Goal: Use online tool/utility: Utilize a website feature to perform a specific function

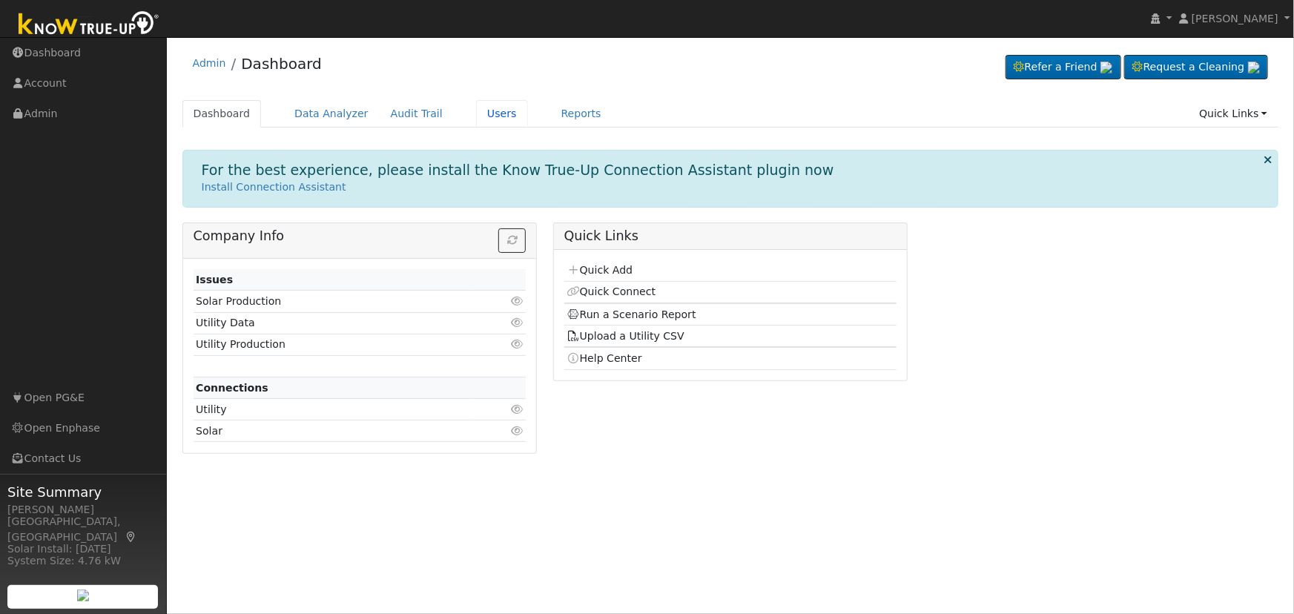
click at [476, 119] on link "Users" at bounding box center [502, 113] width 52 height 27
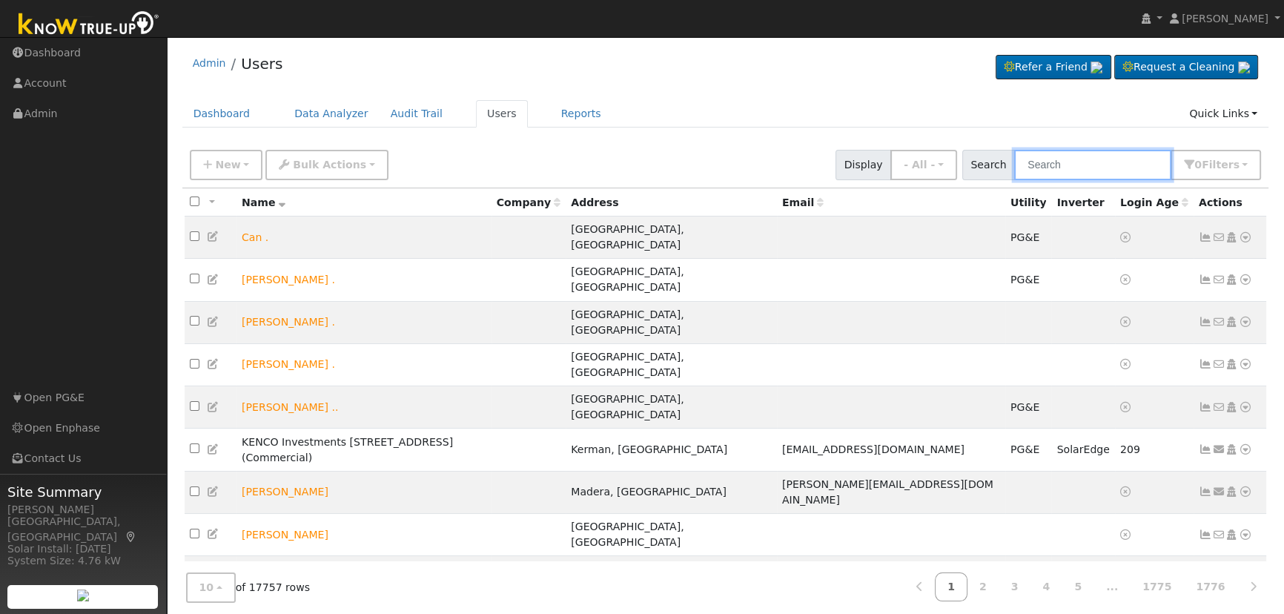
click at [1083, 165] on input "text" at bounding box center [1092, 165] width 157 height 30
click at [1112, 166] on input "text" at bounding box center [1092, 165] width 157 height 30
paste input "[PERSON_NAME]"
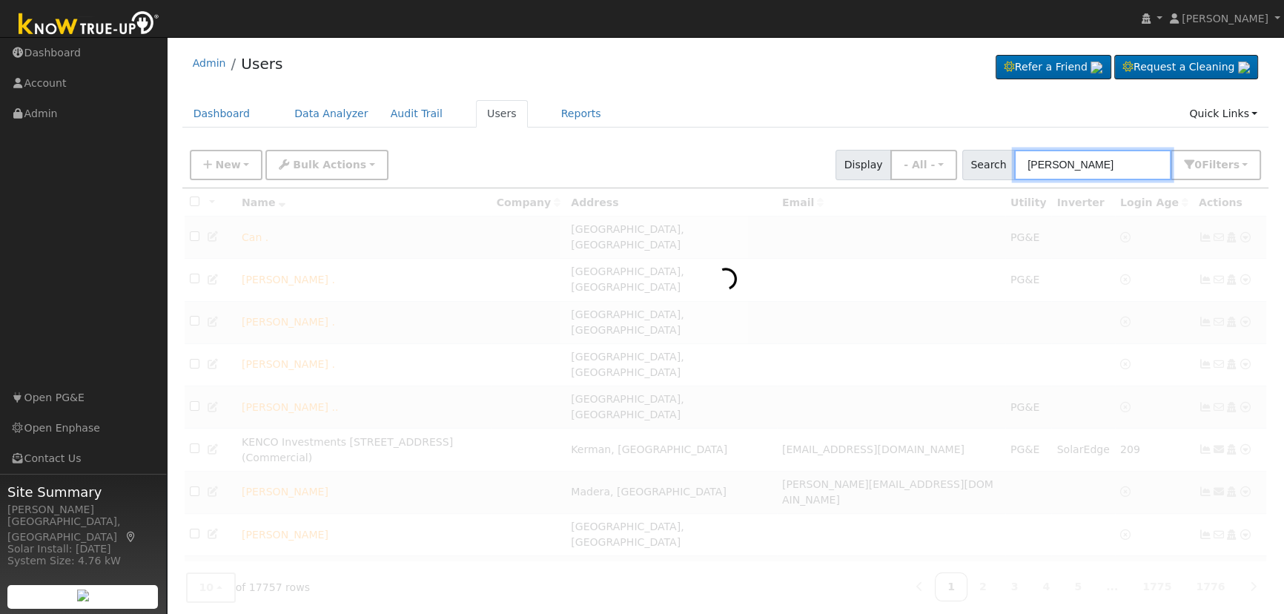
type input "[PERSON_NAME]"
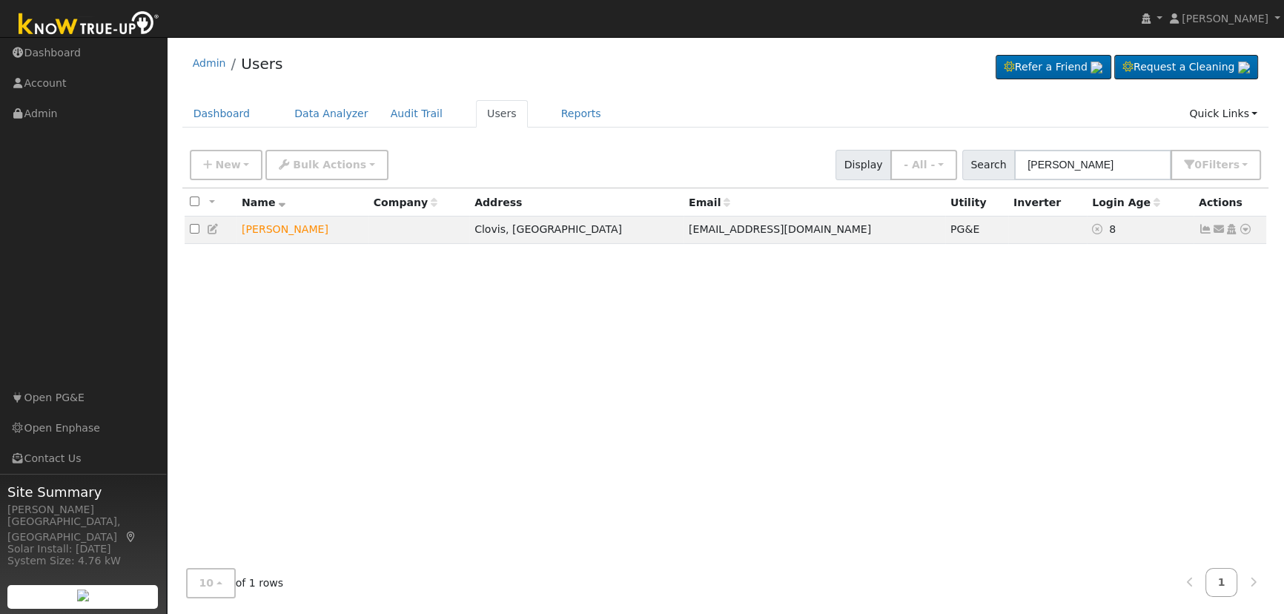
click at [1247, 231] on icon at bounding box center [1245, 229] width 13 height 10
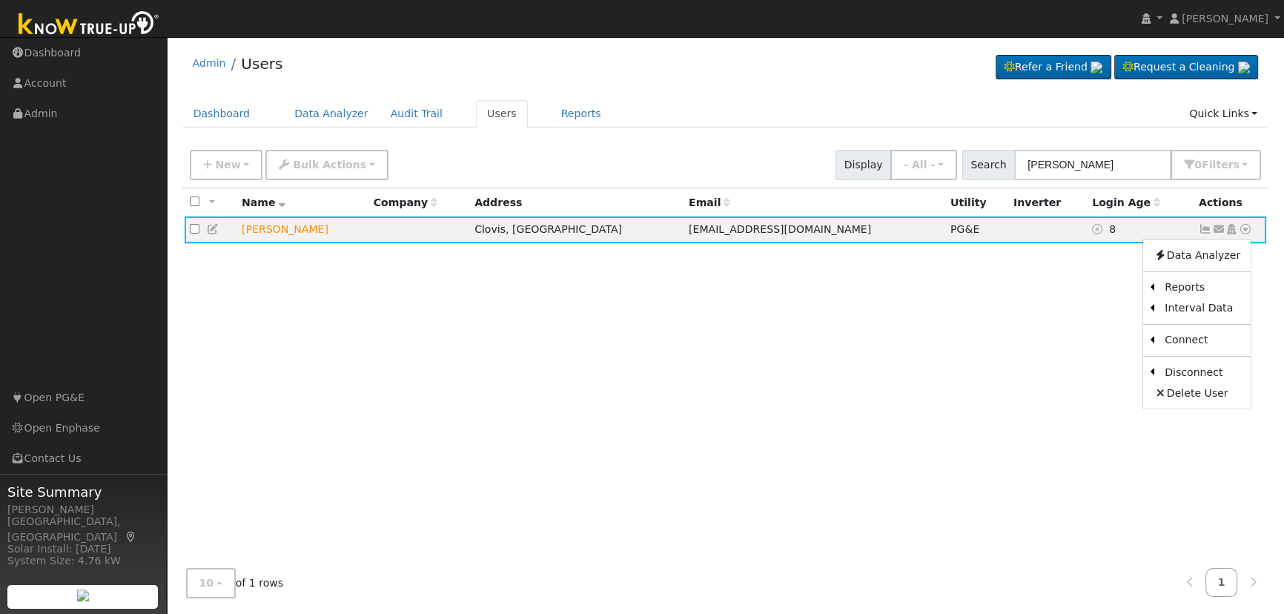
click at [0, 0] on link "Scenario" at bounding box center [0, 0] width 0 height 0
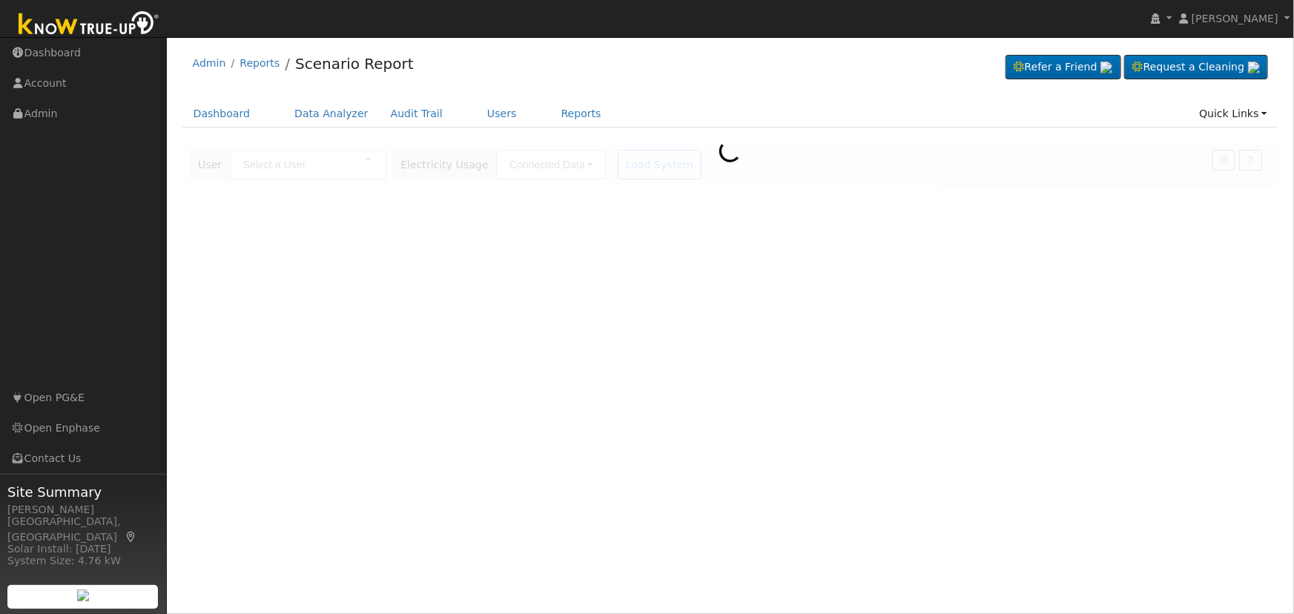
type input "[PERSON_NAME]"
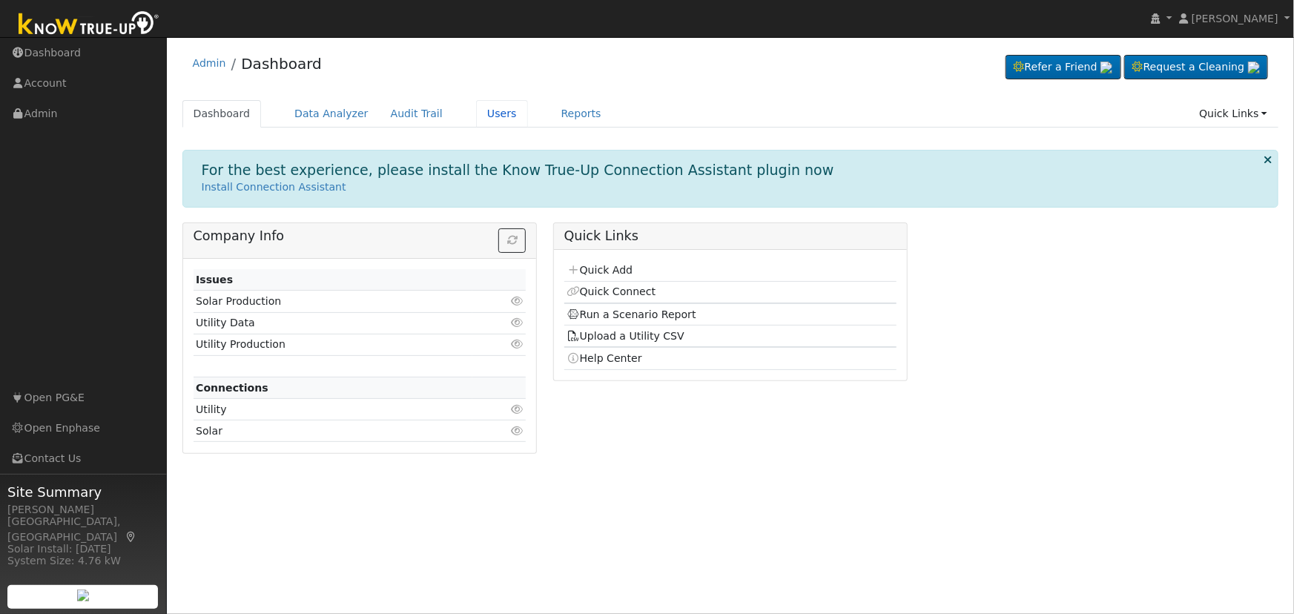
click at [489, 111] on link "Users" at bounding box center [502, 113] width 52 height 27
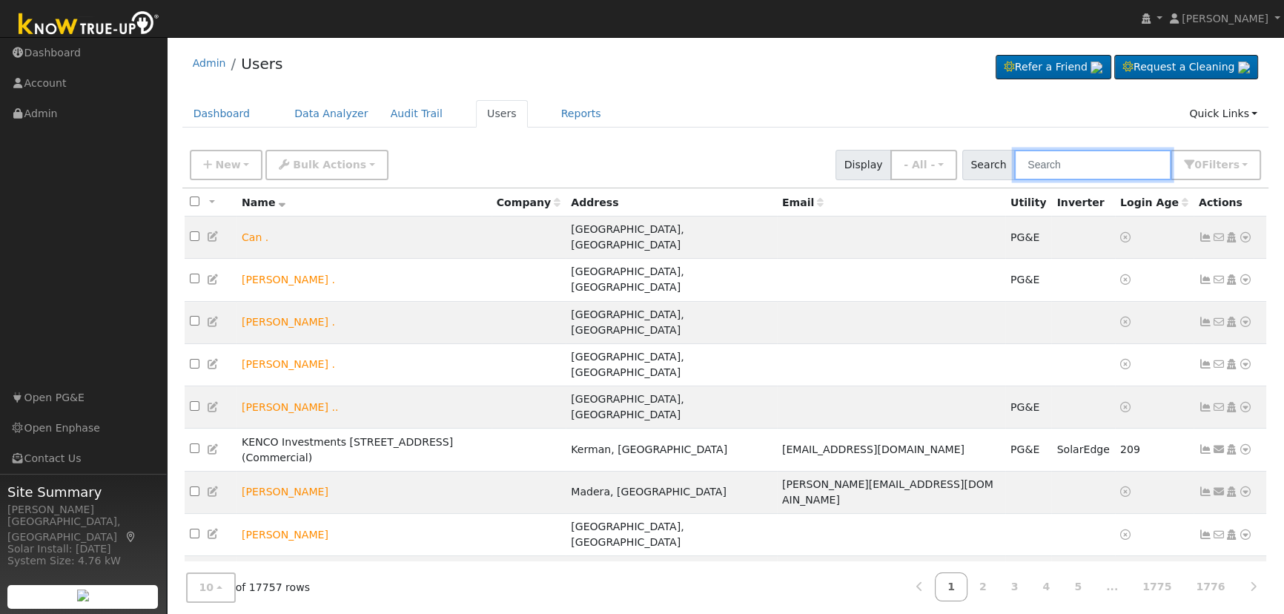
click at [1098, 160] on input "text" at bounding box center [1092, 165] width 157 height 30
paste input "[PERSON_NAME]"
type input "[PERSON_NAME]"
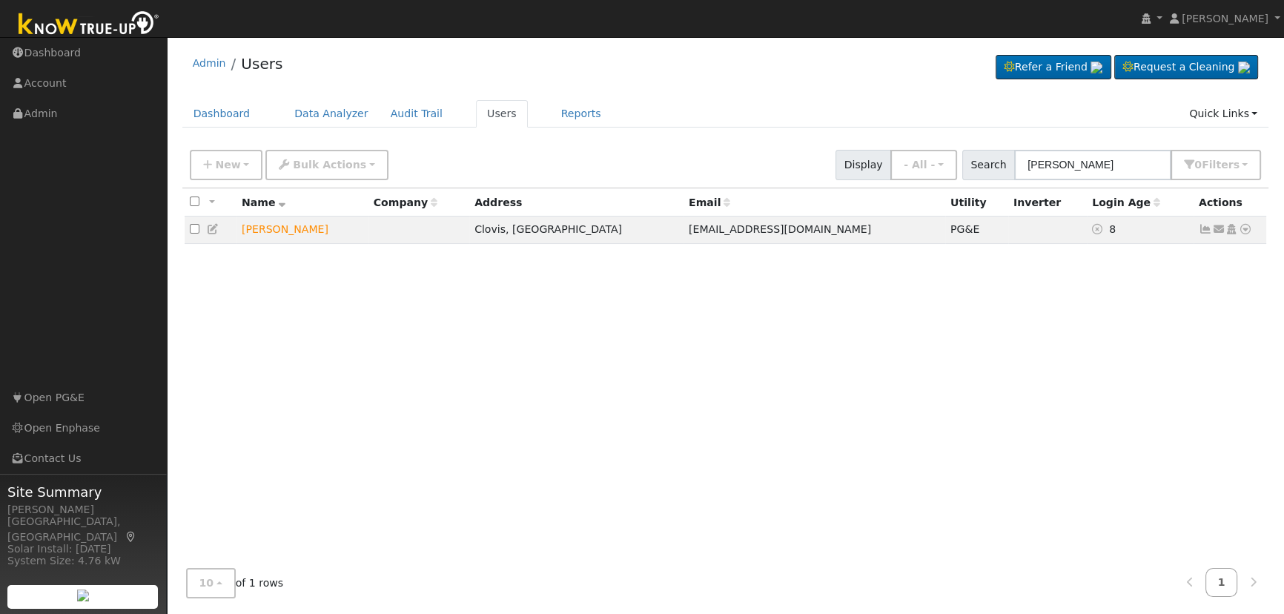
click at [1245, 230] on icon at bounding box center [1245, 229] width 13 height 10
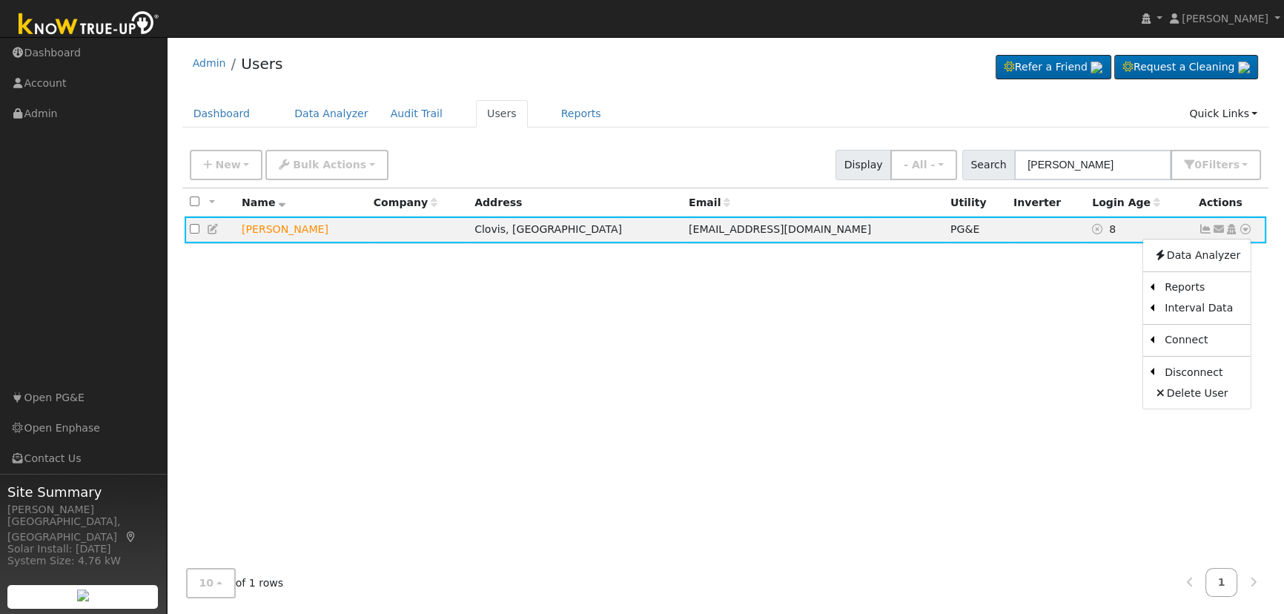
click at [0, 0] on link "Scenario" at bounding box center [0, 0] width 0 height 0
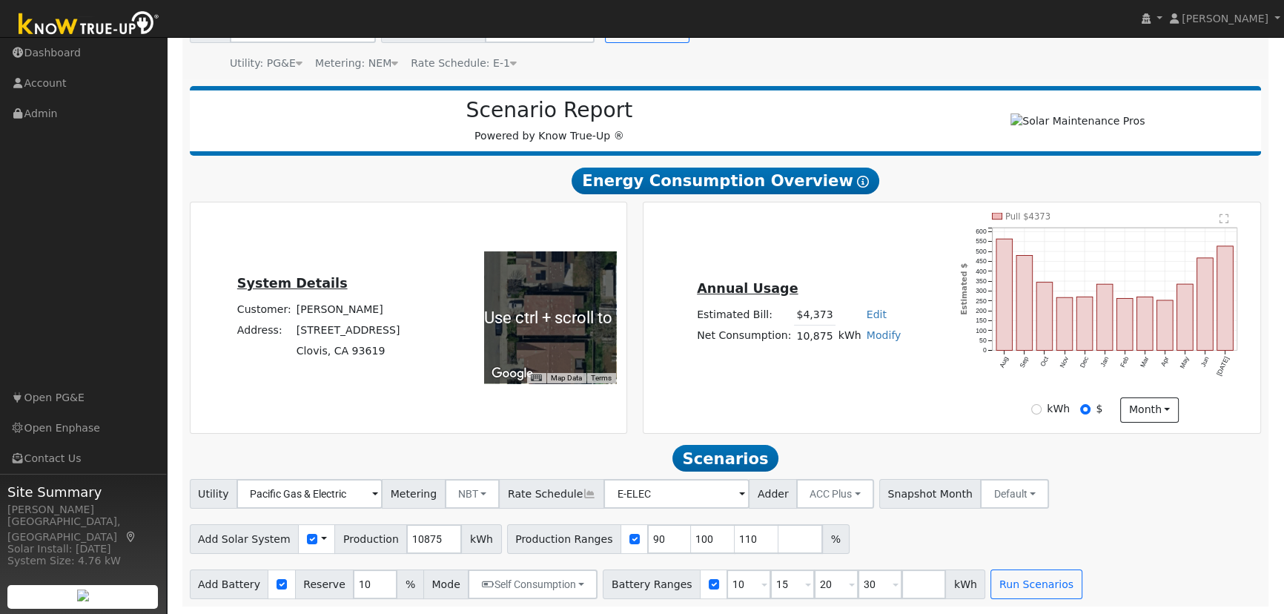
scroll to position [142, 0]
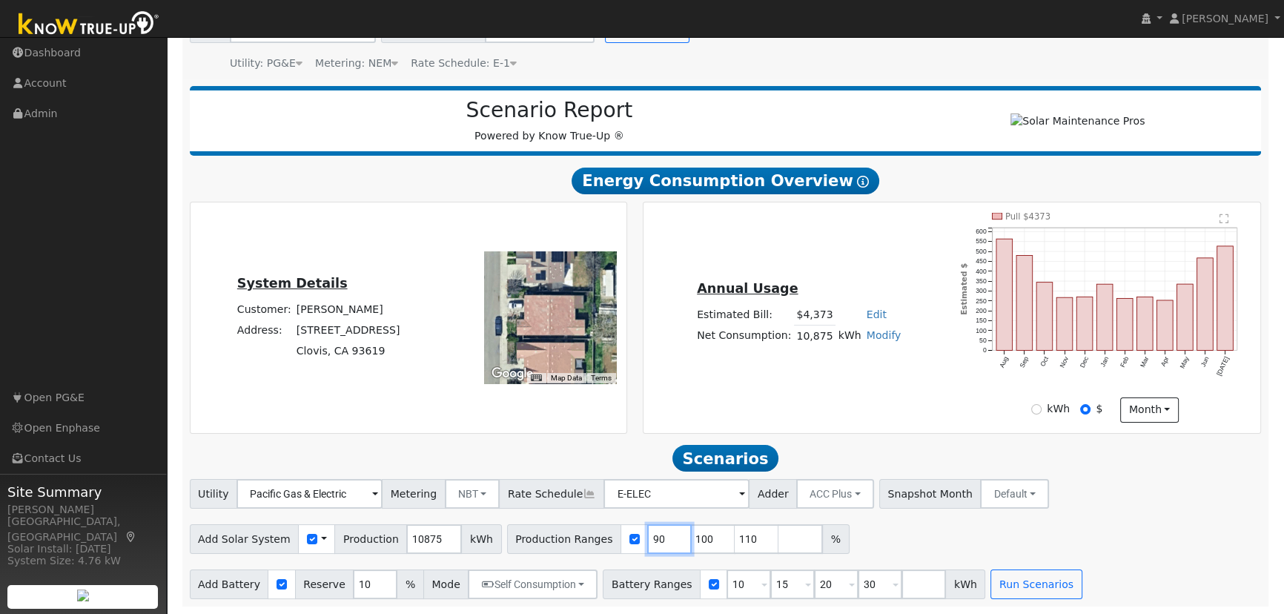
click at [647, 532] on input "90" at bounding box center [669, 539] width 44 height 30
type input "100"
type input "110"
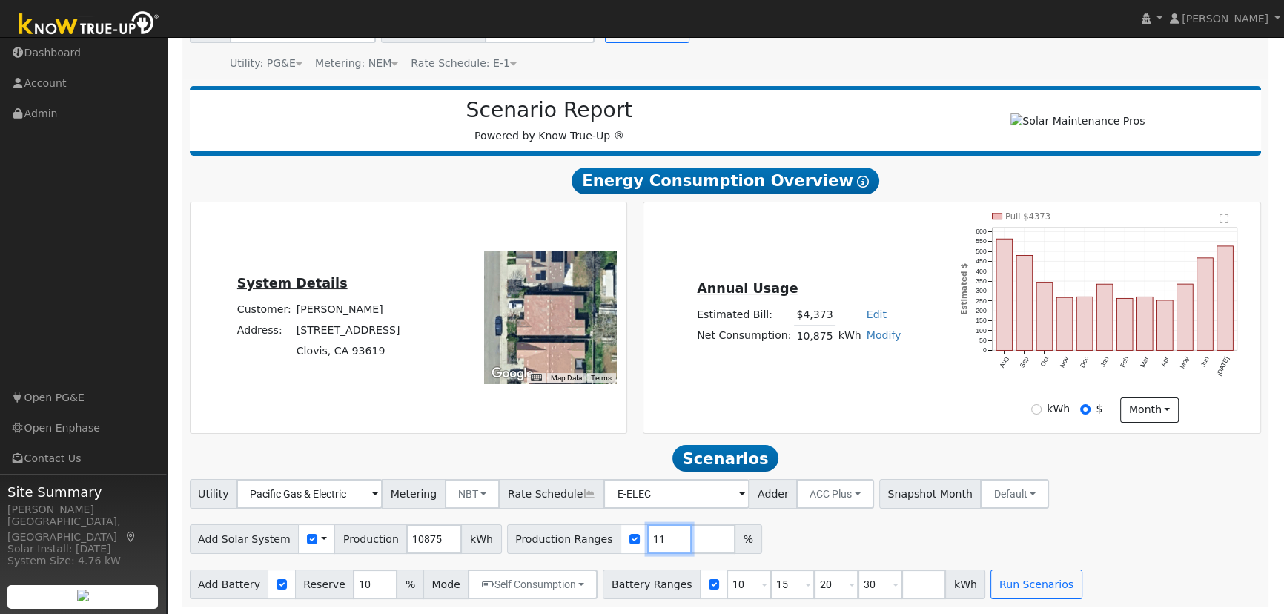
type input "1"
type input "120.5"
click at [353, 580] on input "10" at bounding box center [375, 584] width 44 height 30
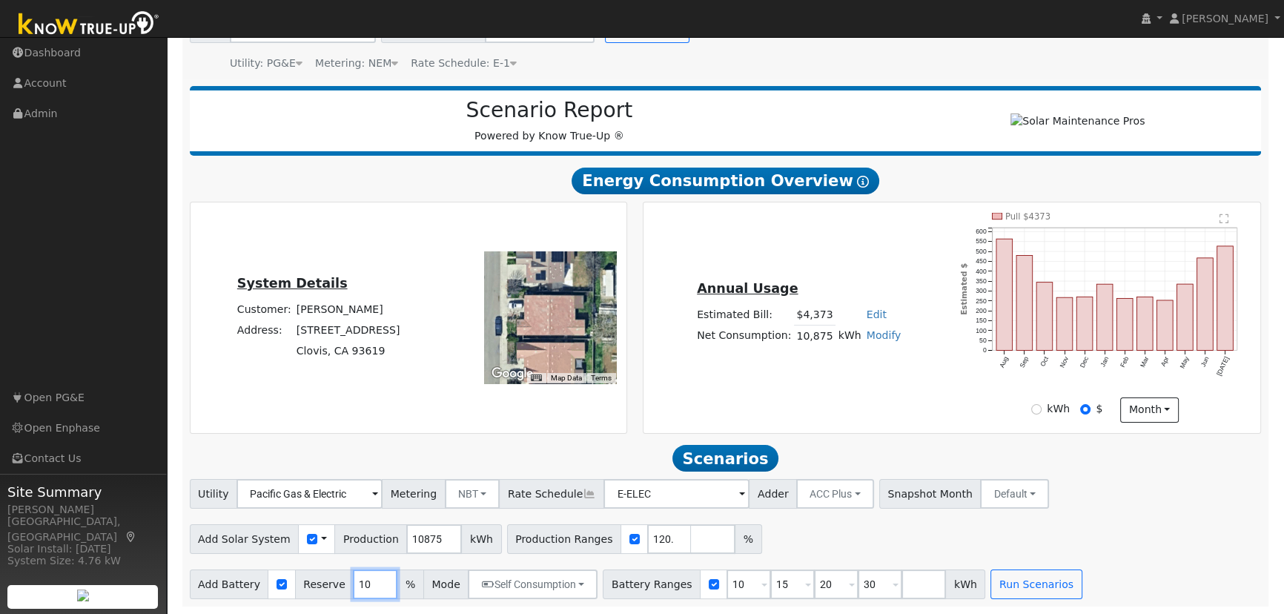
click at [353, 580] on input "10" at bounding box center [375, 584] width 44 height 30
click at [727, 589] on input "10" at bounding box center [749, 584] width 44 height 30
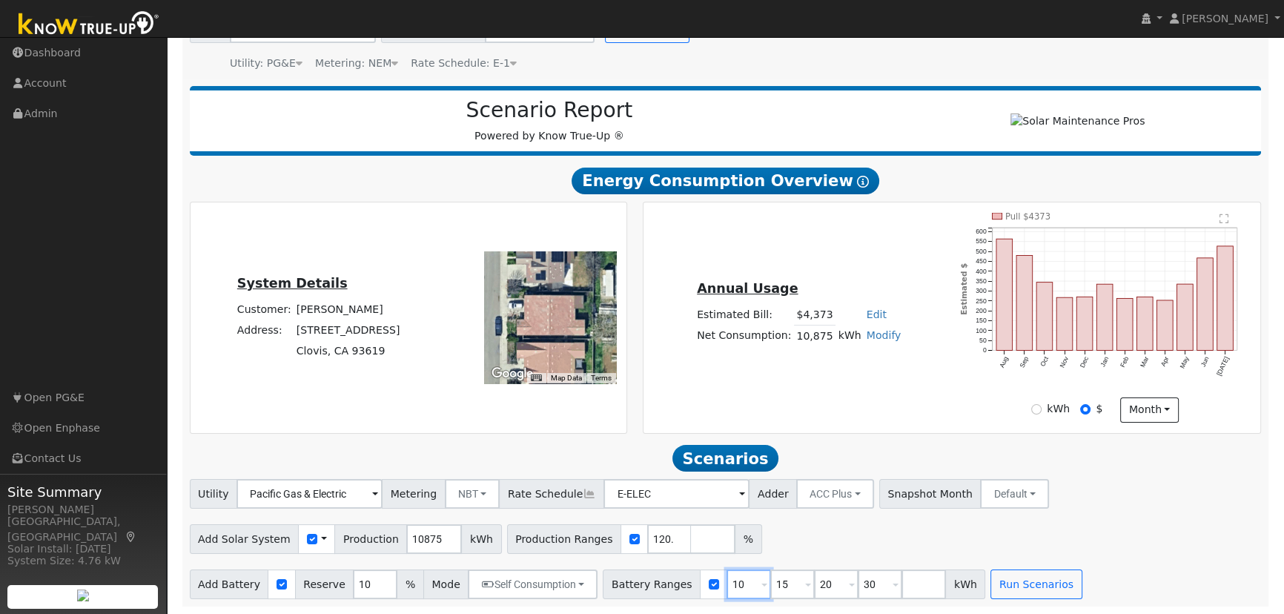
type input "15"
type input "20"
type input "30"
click at [727, 589] on input "15" at bounding box center [749, 584] width 44 height 30
type input "20"
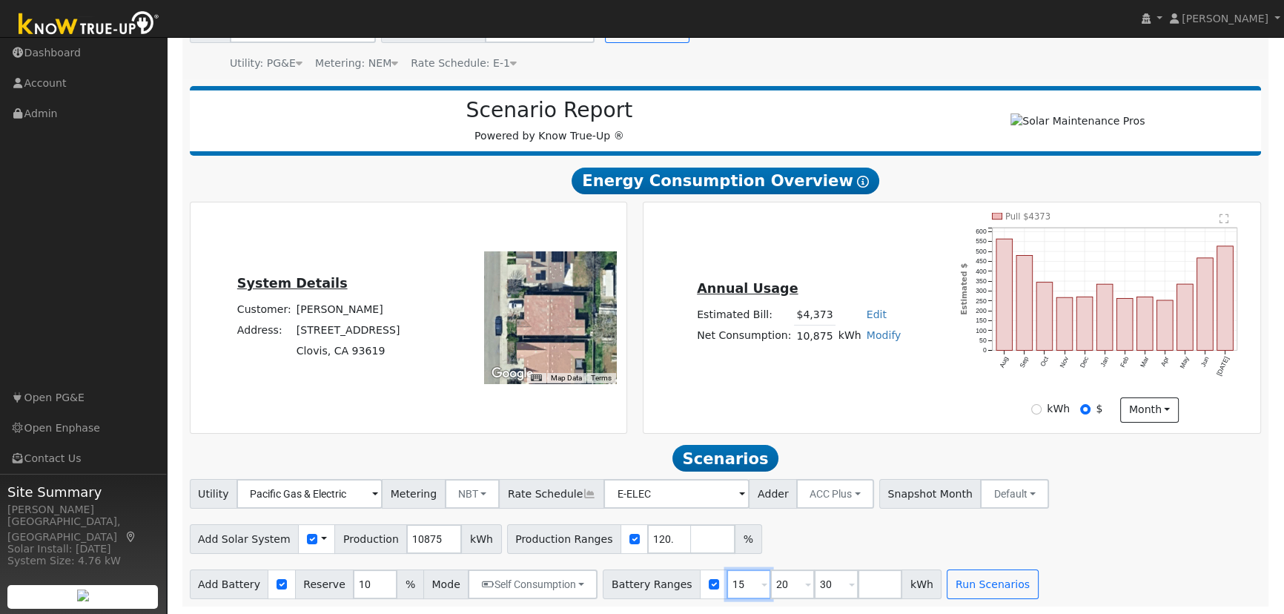
type input "30"
click at [727, 589] on input "20" at bounding box center [749, 584] width 44 height 30
type input "30"
click at [727, 589] on input "30" at bounding box center [749, 584] width 44 height 30
type input "3"
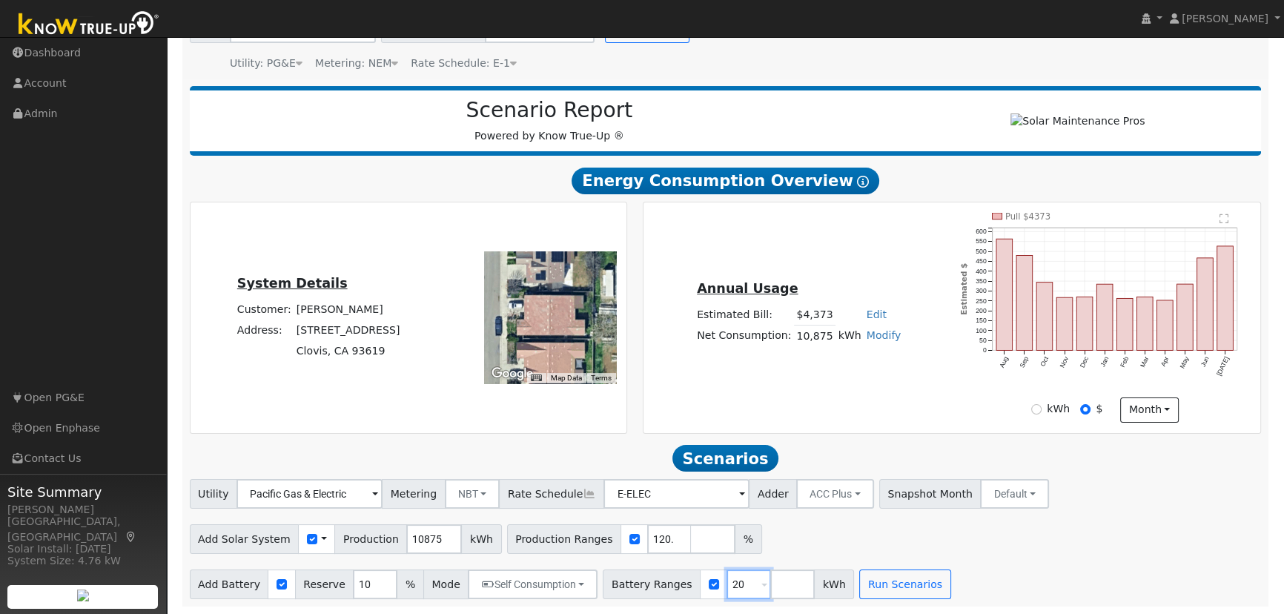
type input "20"
click at [353, 581] on input "10" at bounding box center [375, 584] width 44 height 30
click at [859, 590] on button "Run Scenarios" at bounding box center [904, 584] width 91 height 30
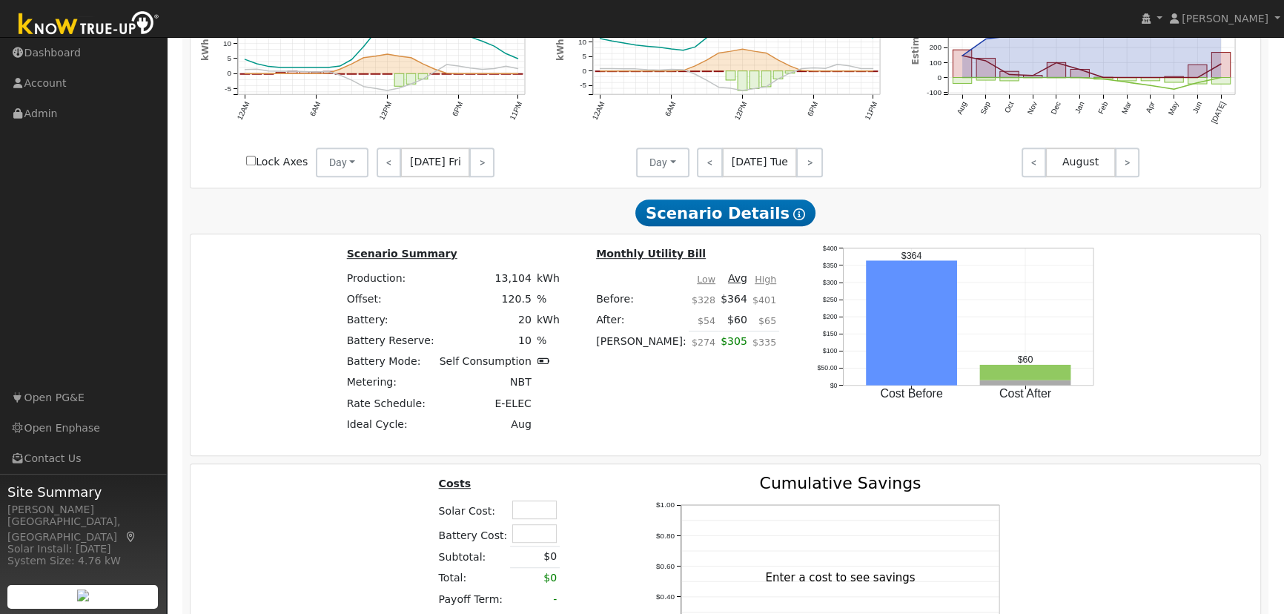
scroll to position [1148, 0]
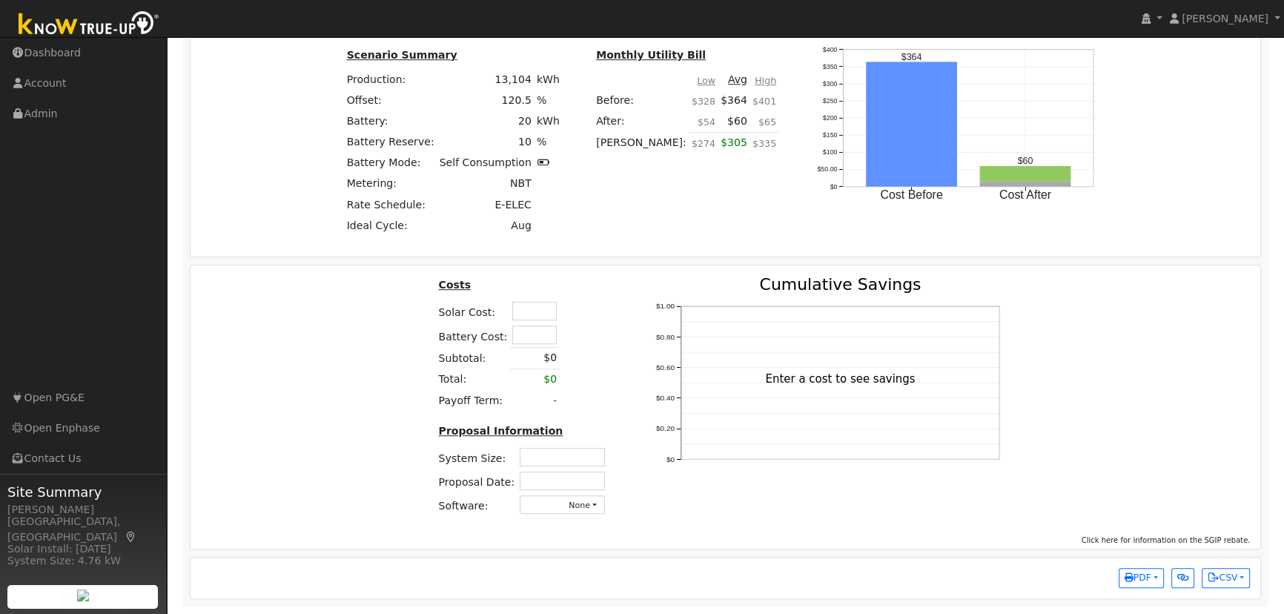
click at [532, 330] on input "text" at bounding box center [534, 335] width 44 height 19
type input "$18,500"
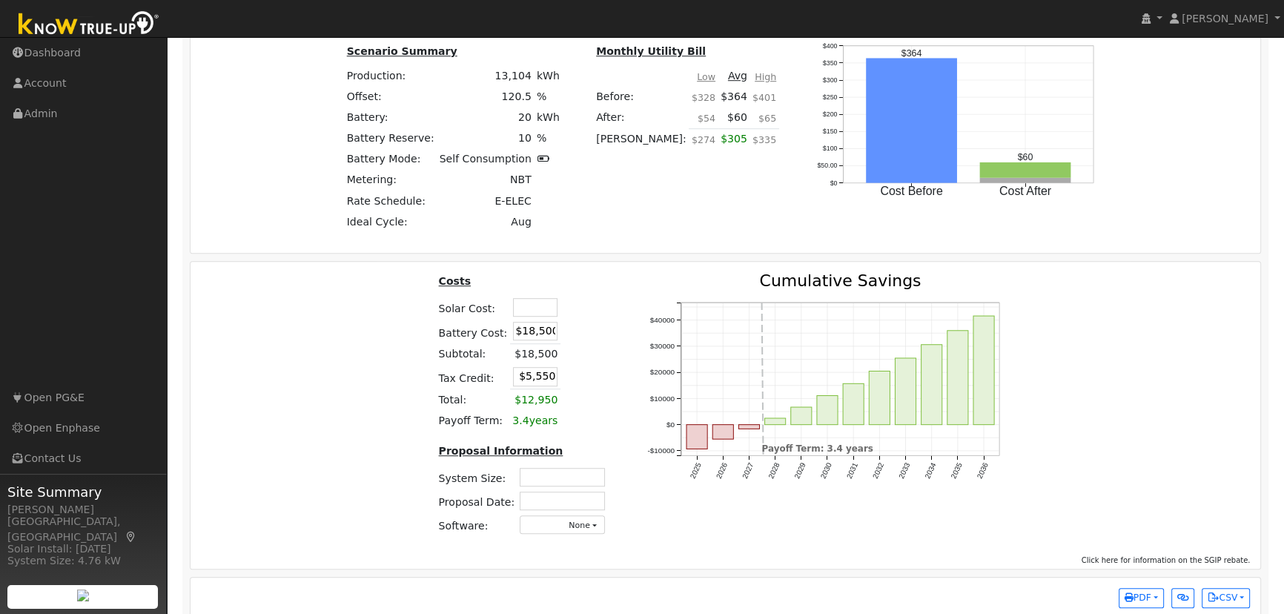
click at [541, 309] on input "text" at bounding box center [535, 307] width 44 height 19
type input "$32,200"
type input "$15,210"
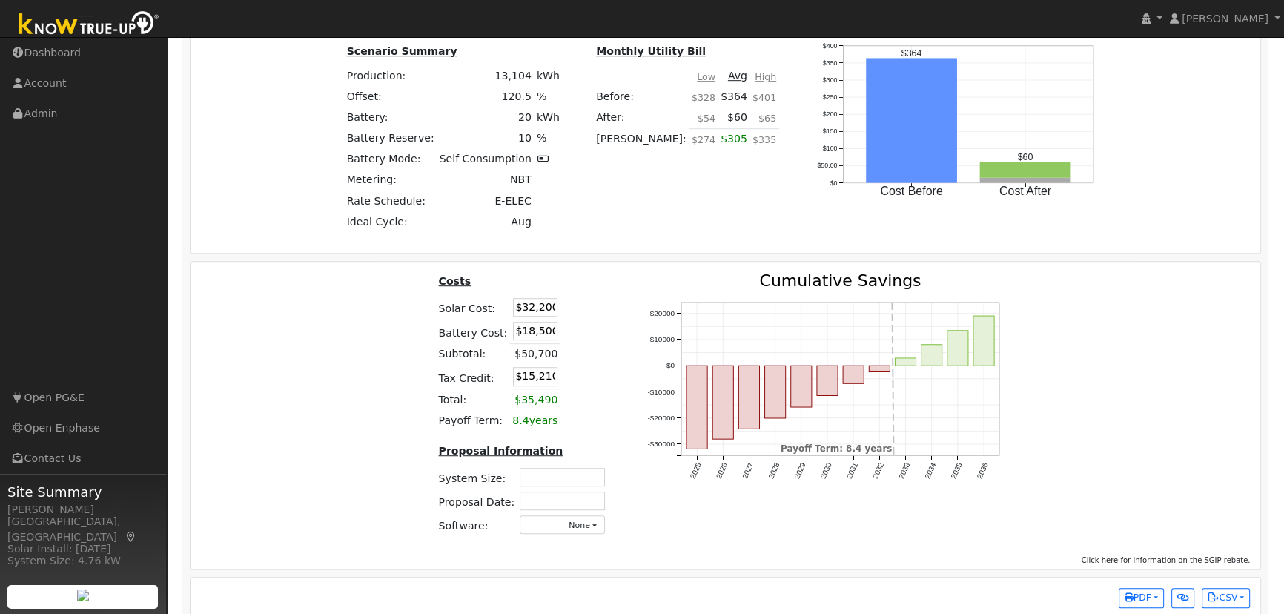
click at [606, 317] on table "Costs Solar Cost: $32,200 Battery Cost: $18,500 Subtotal: $50,700 Tax Credit: $…" at bounding box center [524, 352] width 177 height 159
click at [586, 486] on input "text" at bounding box center [562, 477] width 85 height 19
type input "9.89"
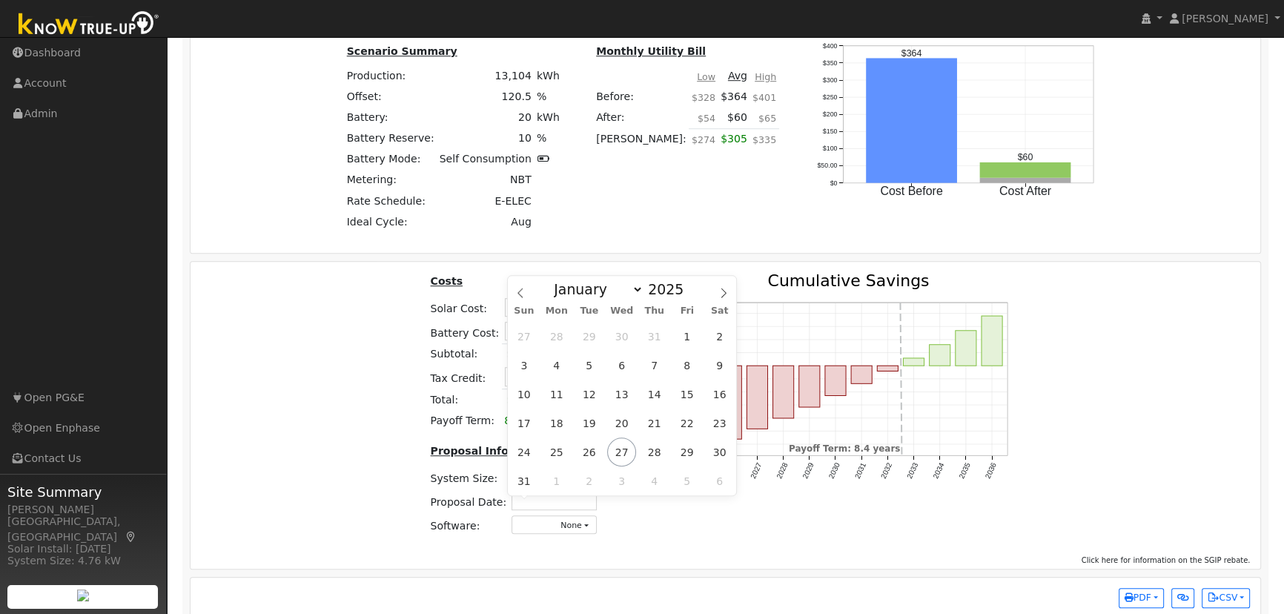
click at [587, 498] on input "text" at bounding box center [554, 501] width 85 height 19
click at [624, 452] on span "27" at bounding box center [621, 452] width 29 height 29
type input "[DATE]"
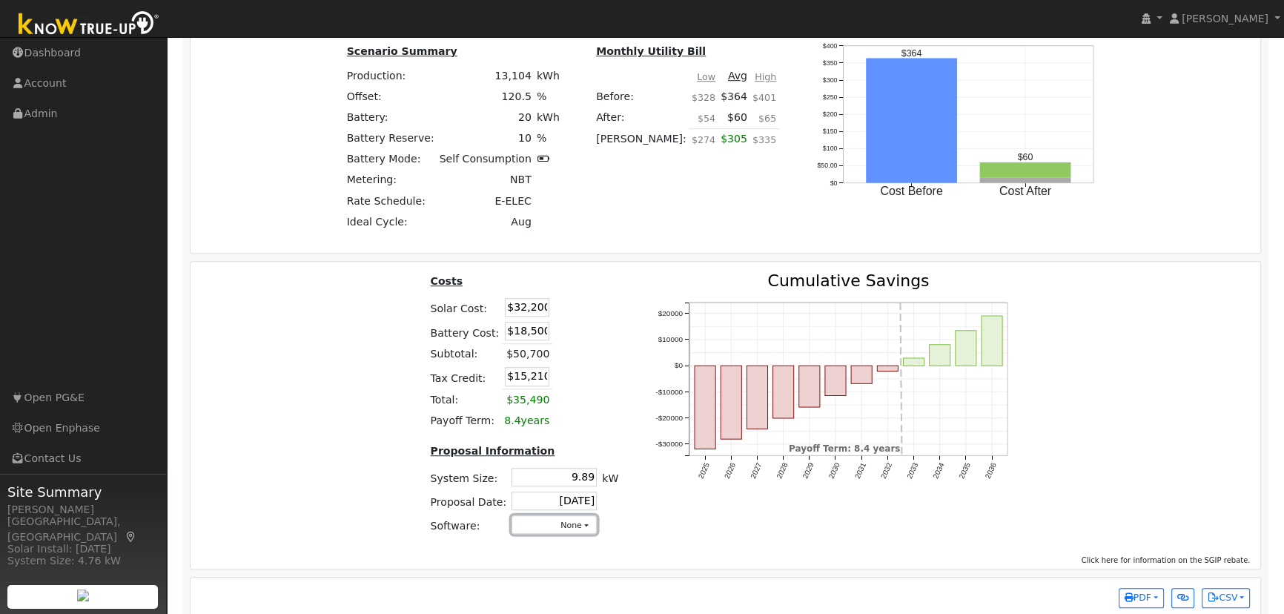
click at [560, 526] on button "None" at bounding box center [554, 524] width 85 height 19
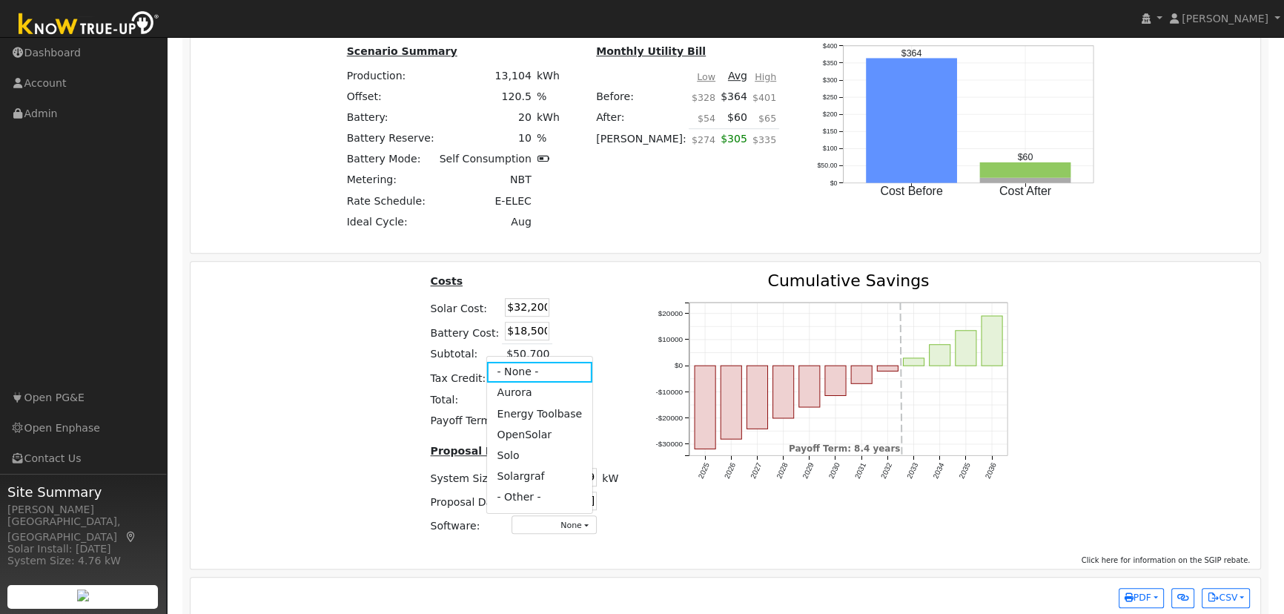
click at [515, 394] on link "Aurora" at bounding box center [539, 393] width 106 height 21
click at [1125, 430] on div "Costs Solar Cost: $32,200 Battery Cost: $18,500 Subtotal: $50,700 Tax Credit: $…" at bounding box center [725, 410] width 1081 height 274
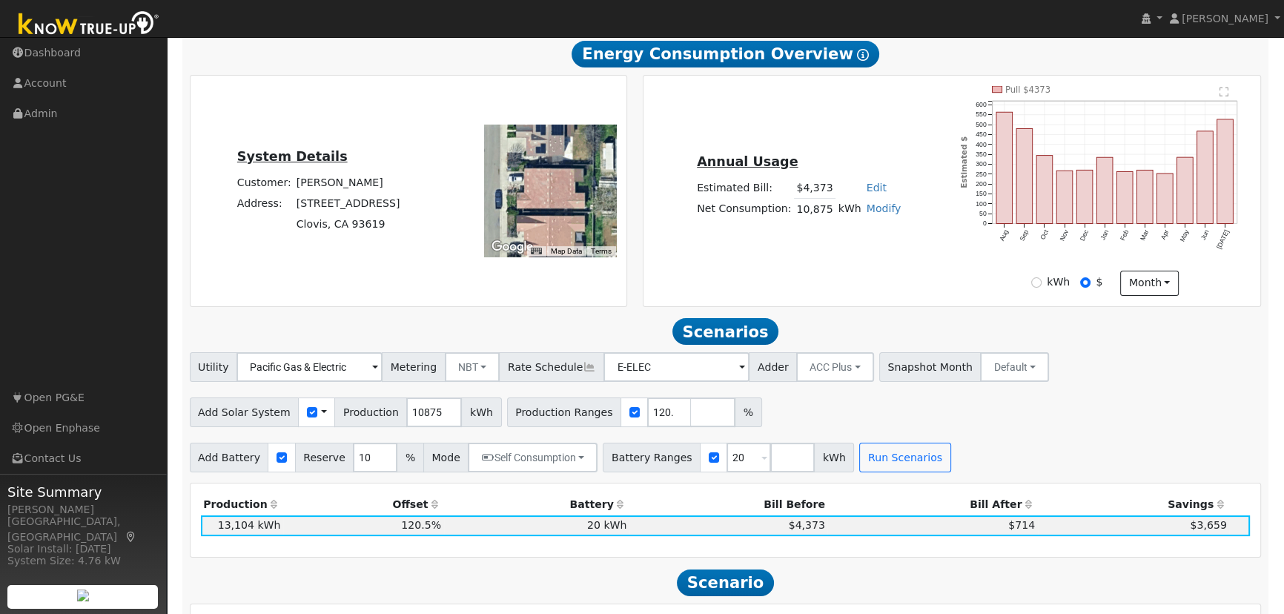
scroll to position [69, 0]
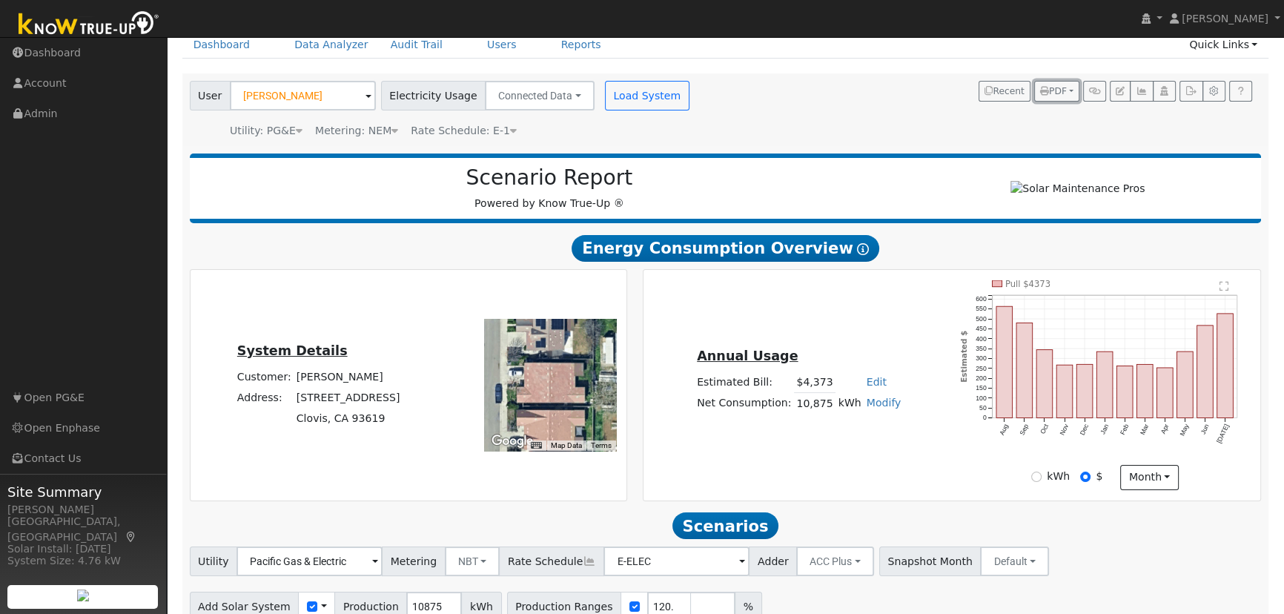
click at [1061, 86] on span "PDF" at bounding box center [1053, 91] width 27 height 10
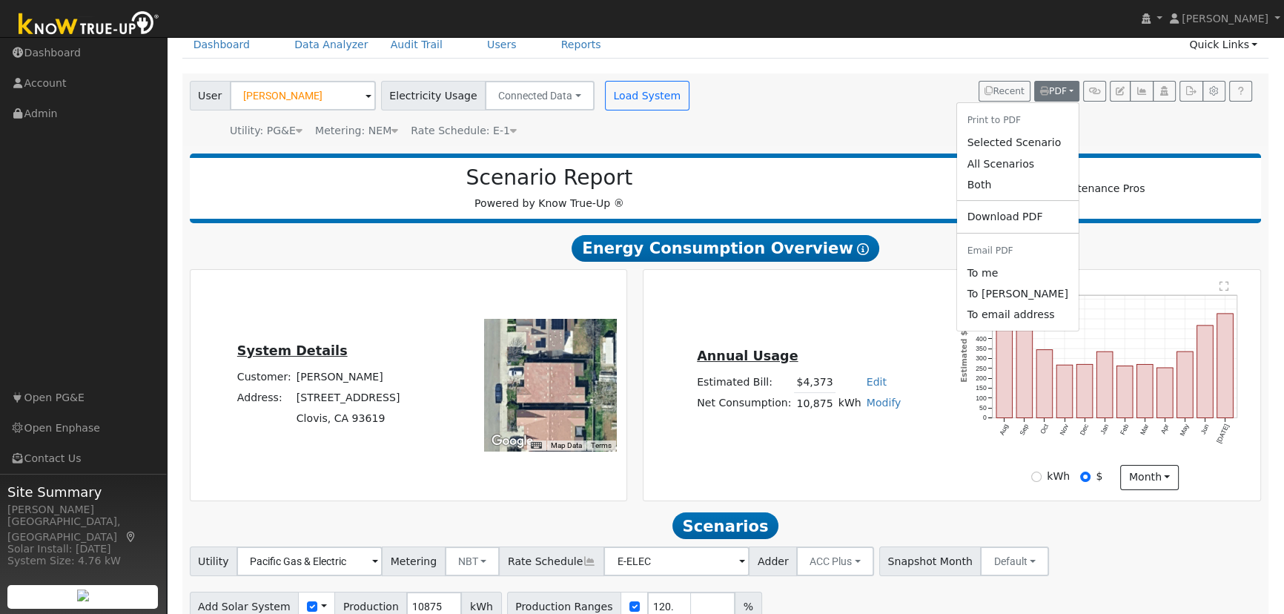
click at [1019, 181] on link "Both" at bounding box center [1018, 184] width 122 height 21
